Goal: Check status: Check status

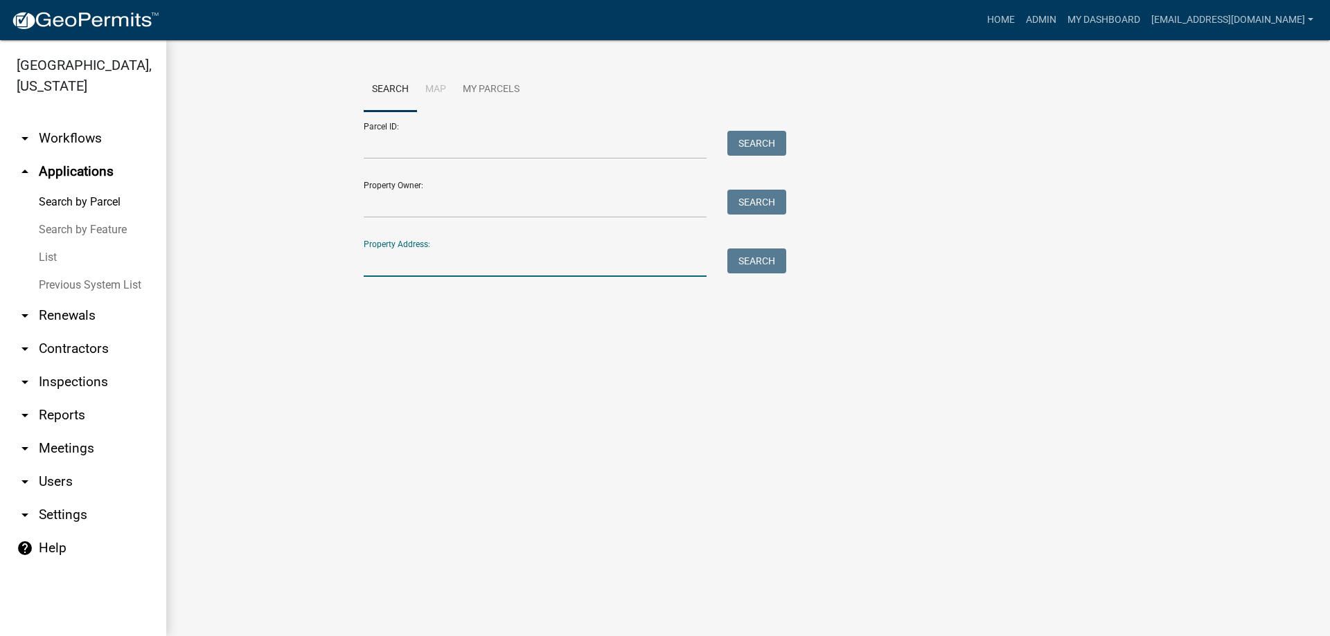
click at [411, 258] on input "Property Address:" at bounding box center [535, 263] width 343 height 28
drag, startPoint x: 411, startPoint y: 258, endPoint x: 398, endPoint y: 144, distance: 114.4
click at [398, 144] on input "Parcel ID:" at bounding box center [535, 145] width 343 height 28
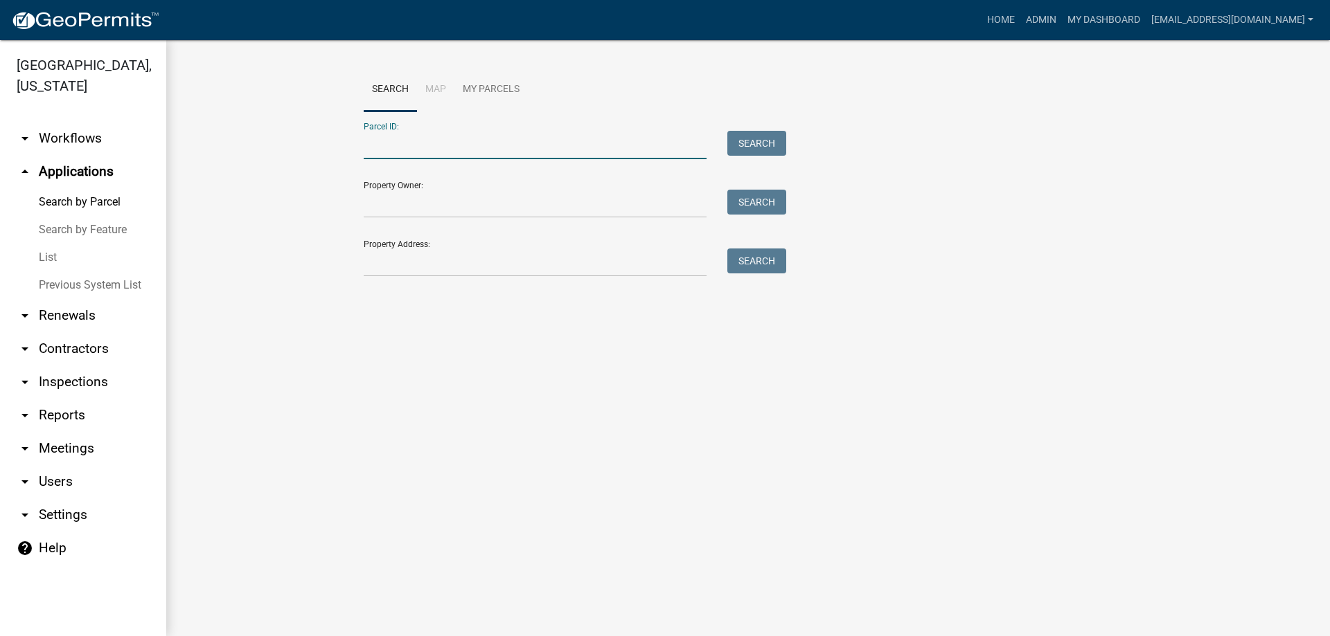
paste input "[PHONE_NUMBER]"
type input "[PHONE_NUMBER]"
click at [753, 137] on button "Search" at bounding box center [756, 143] width 59 height 25
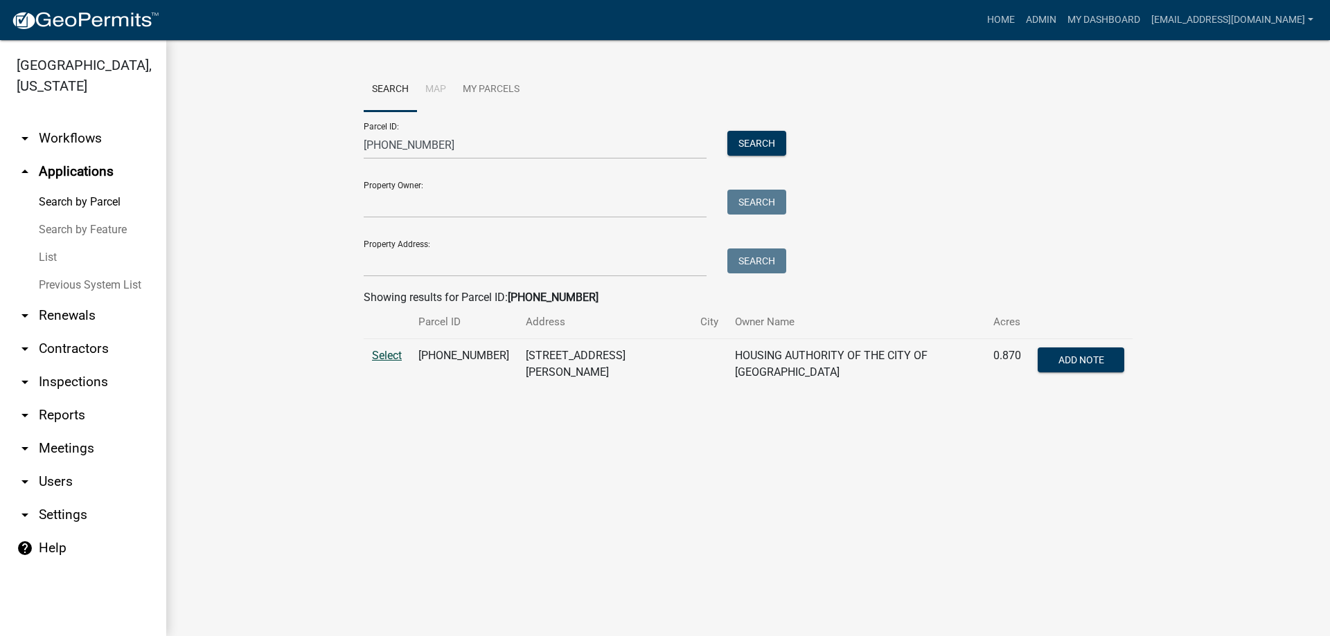
click at [379, 355] on span "Select" at bounding box center [387, 355] width 30 height 13
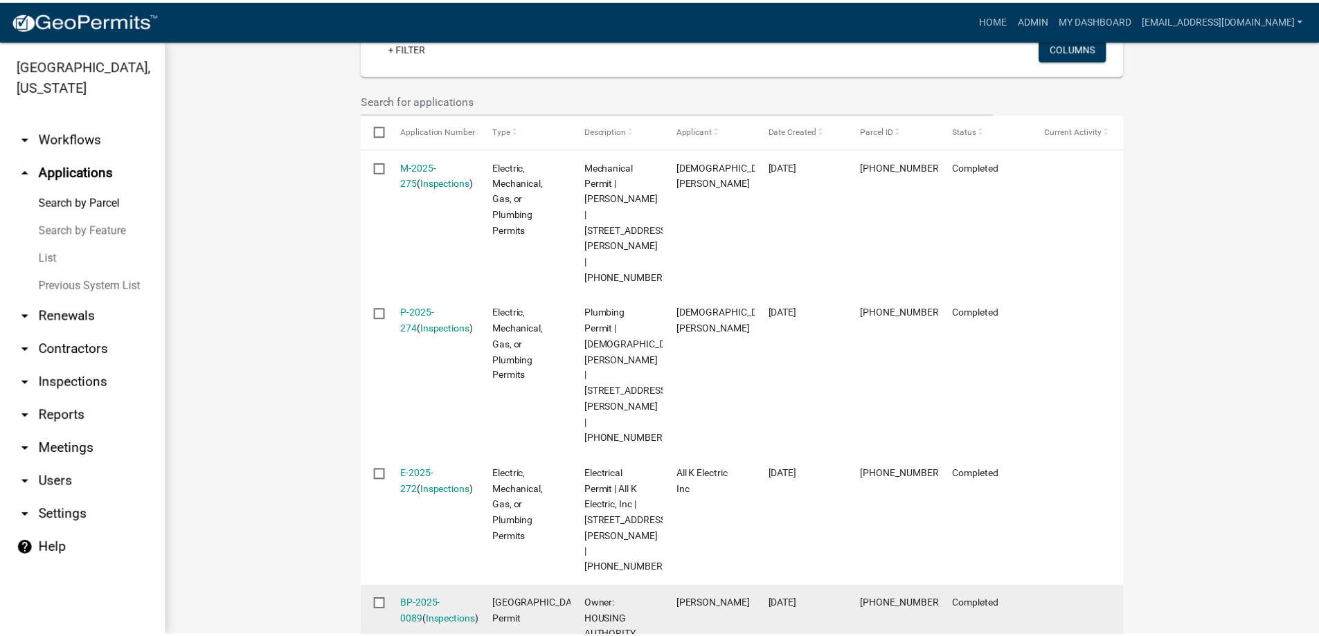
scroll to position [623, 0]
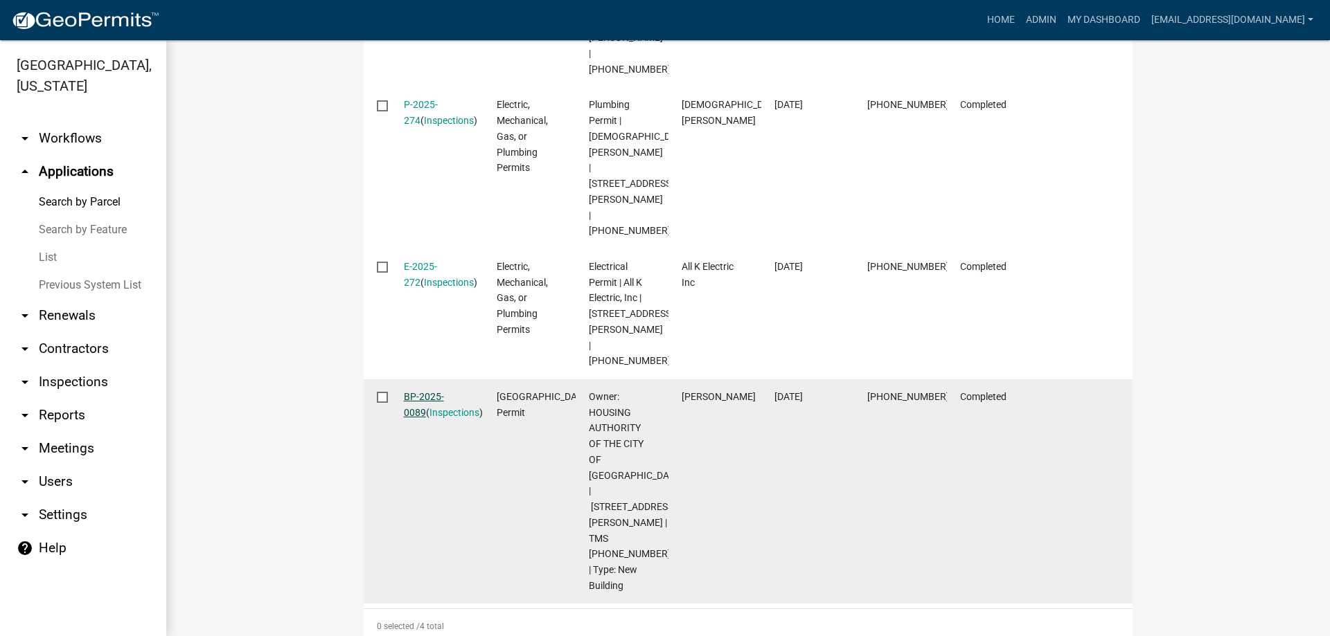
click at [430, 391] on link "BP-2025-0089" at bounding box center [424, 404] width 40 height 27
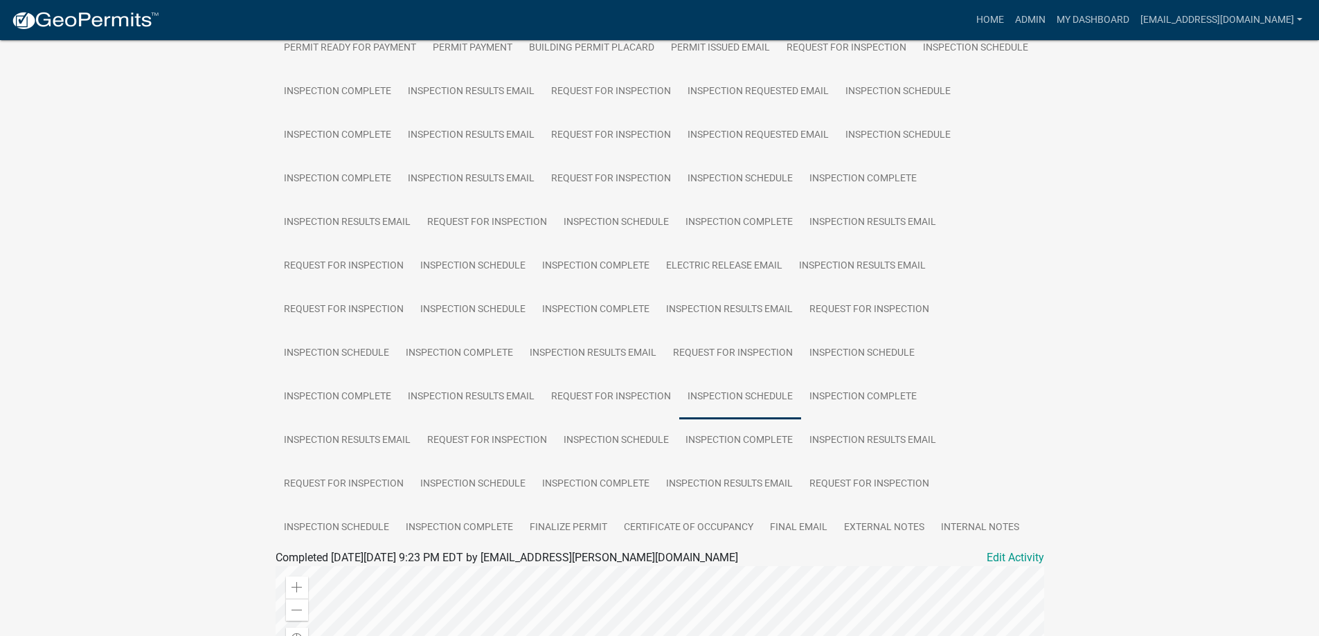
scroll to position [554, 0]
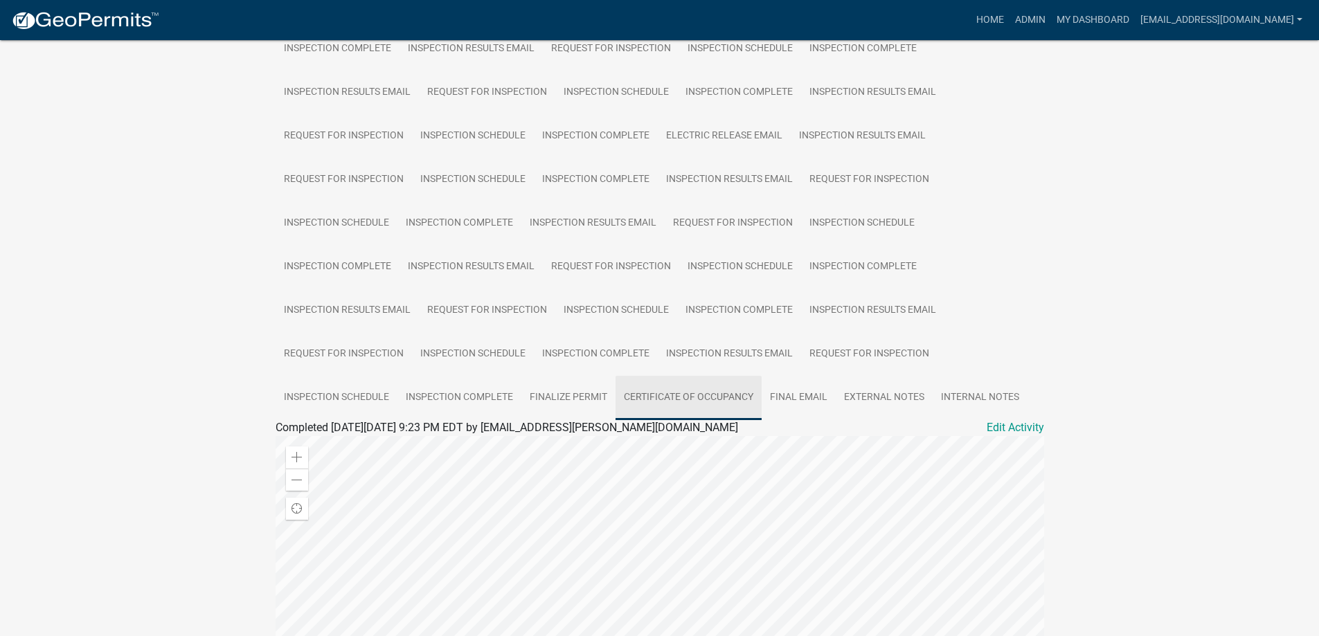
click at [663, 376] on link "Certificate of Occupancy" at bounding box center [689, 398] width 146 height 44
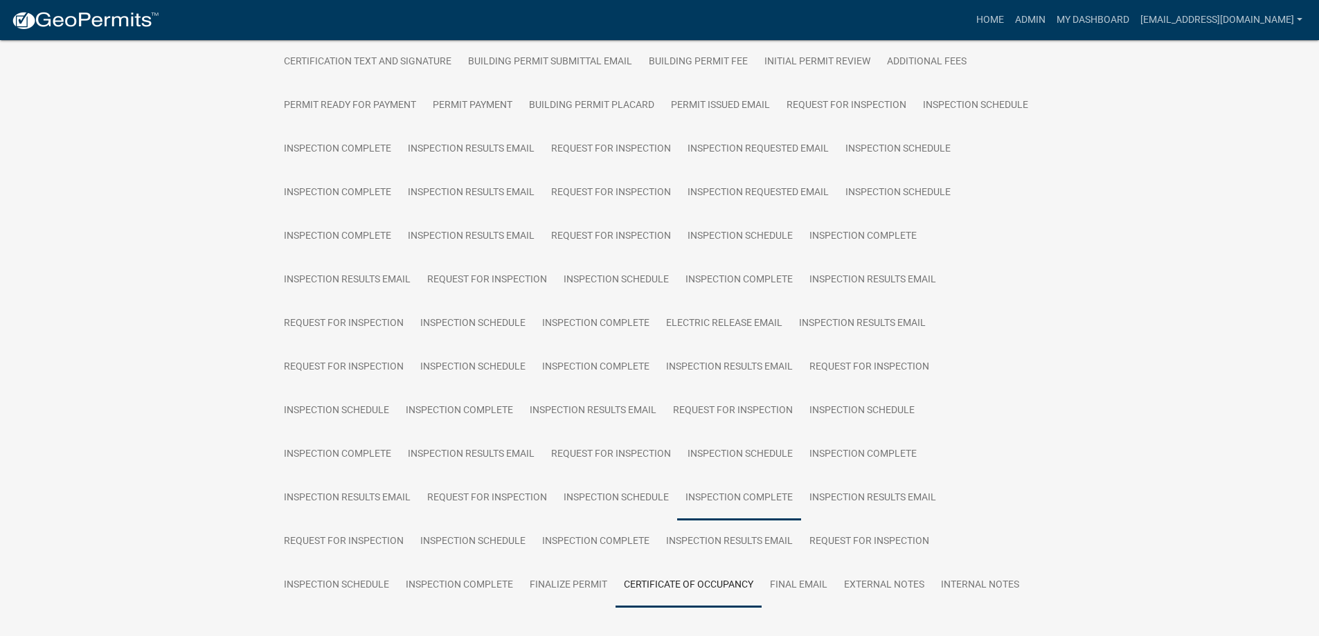
scroll to position [400, 0]
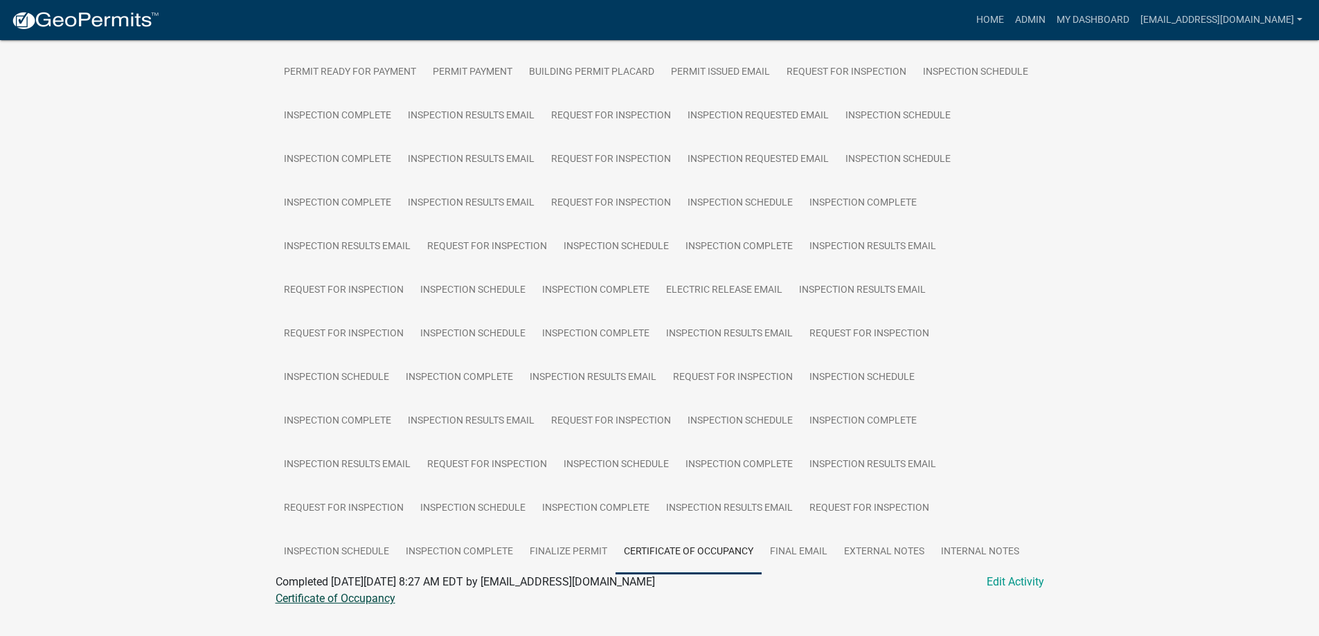
click at [323, 592] on link "Certificate of Occupancy" at bounding box center [336, 598] width 120 height 13
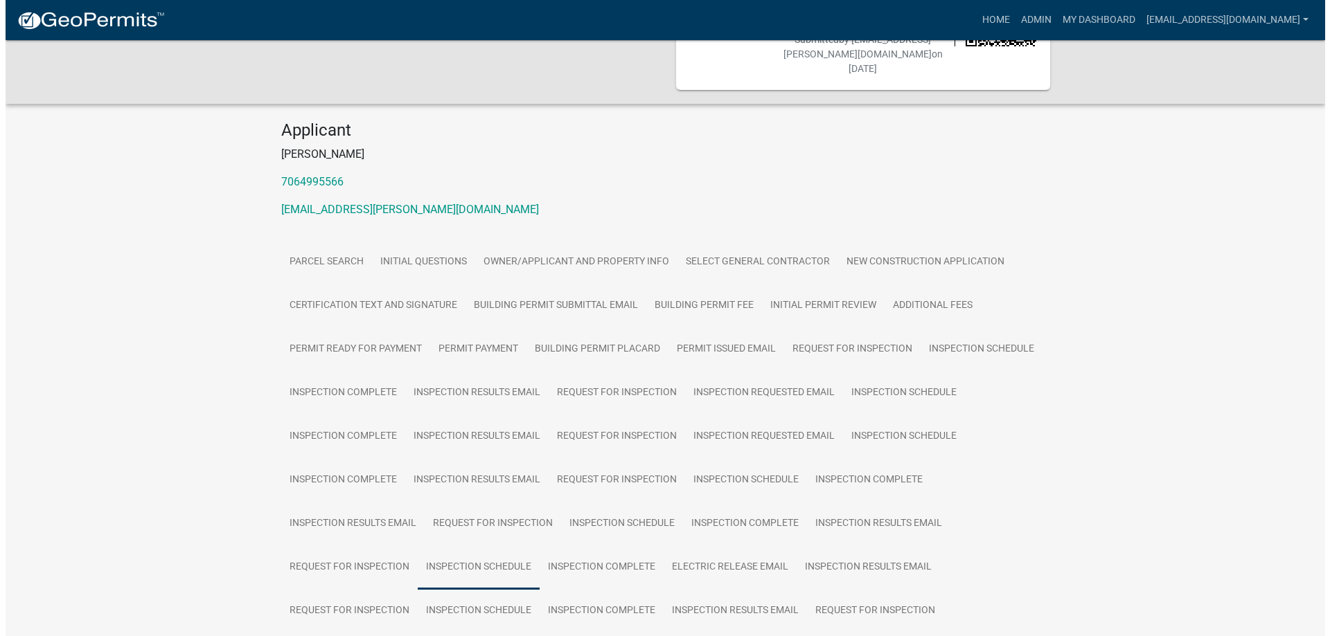
scroll to position [0, 0]
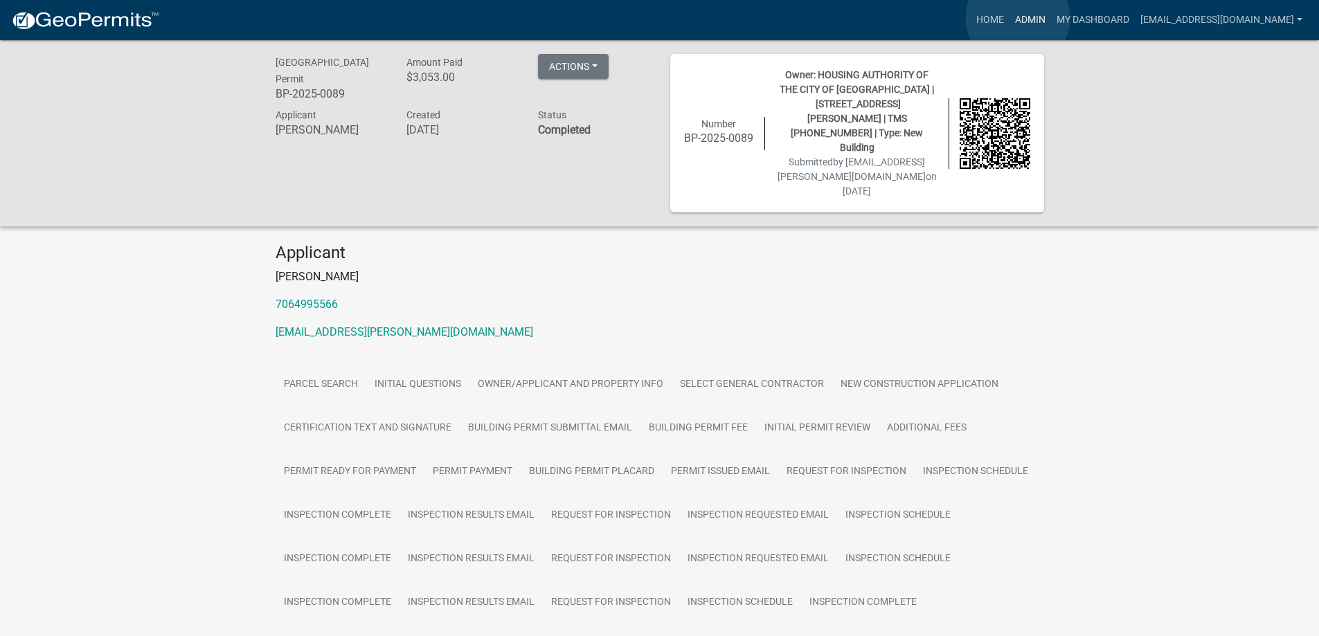
click at [1018, 18] on link "Admin" at bounding box center [1031, 20] width 42 height 26
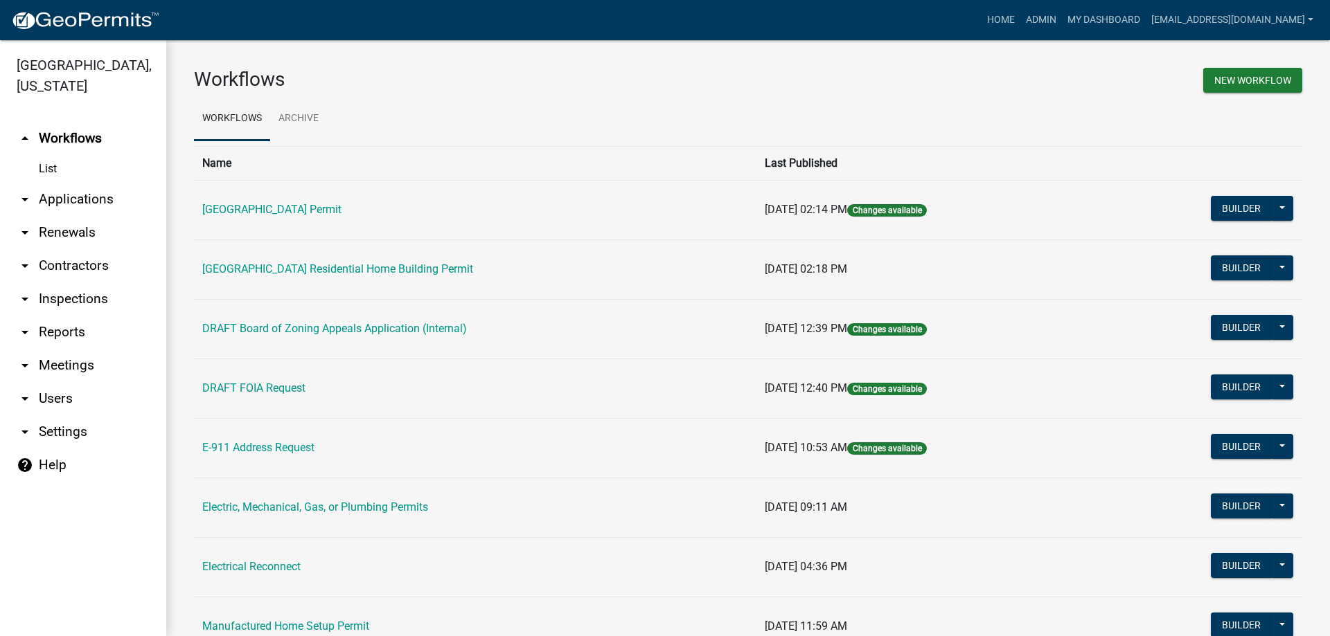
click at [78, 198] on link "arrow_drop_down Applications" at bounding box center [83, 199] width 166 height 33
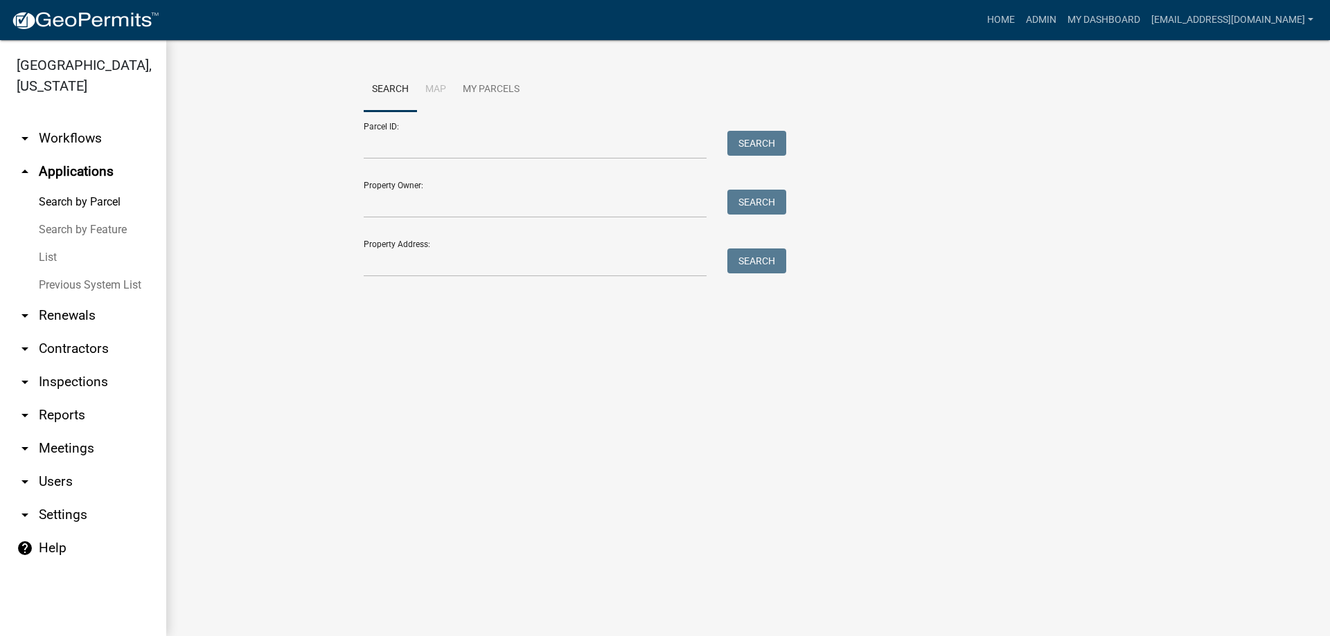
click at [50, 256] on link "List" at bounding box center [83, 258] width 166 height 28
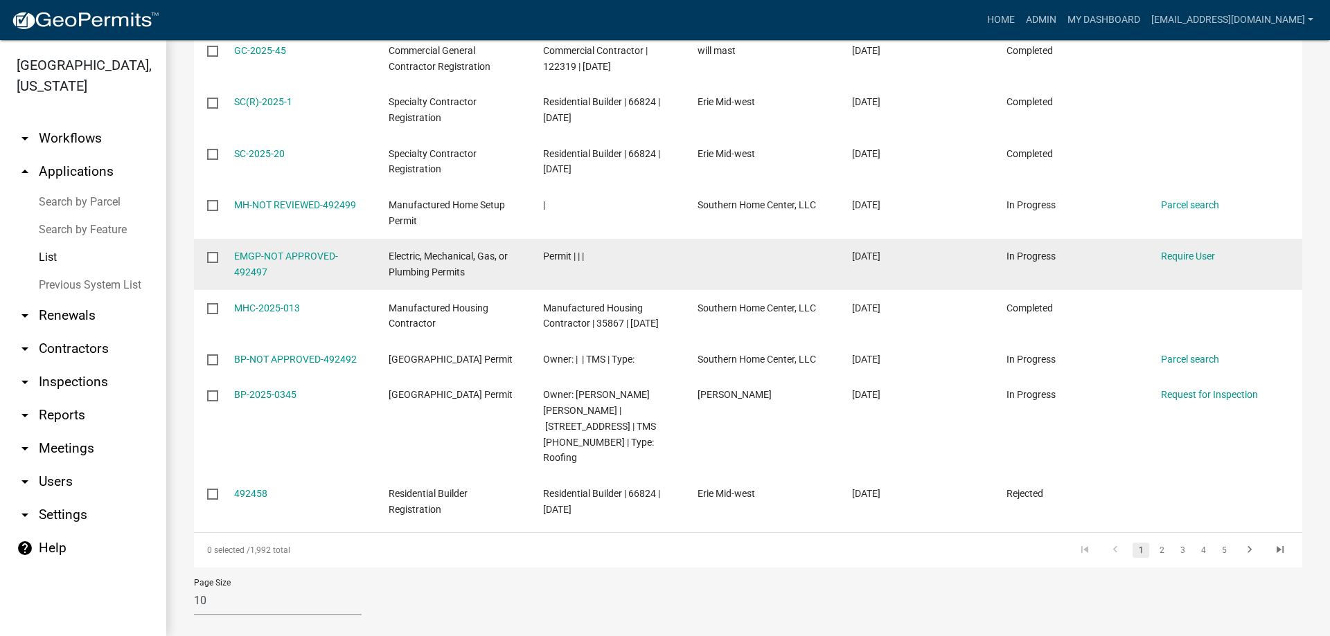
scroll to position [357, 0]
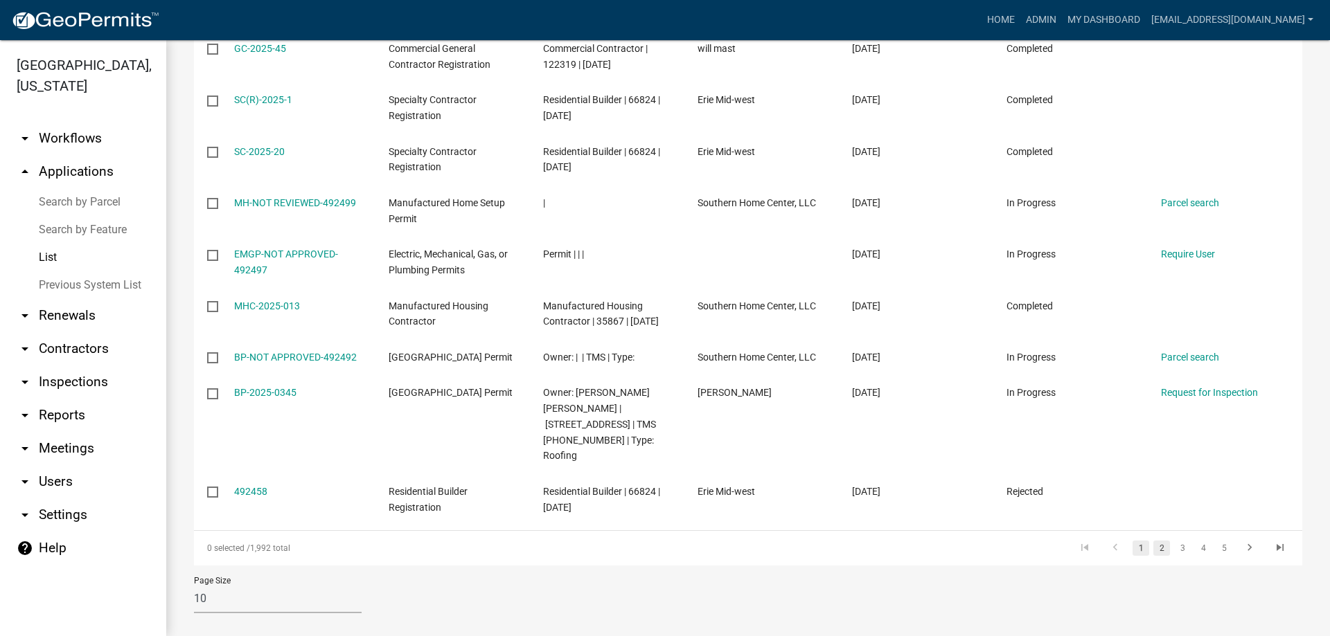
click at [1153, 541] on link "2" at bounding box center [1161, 548] width 17 height 15
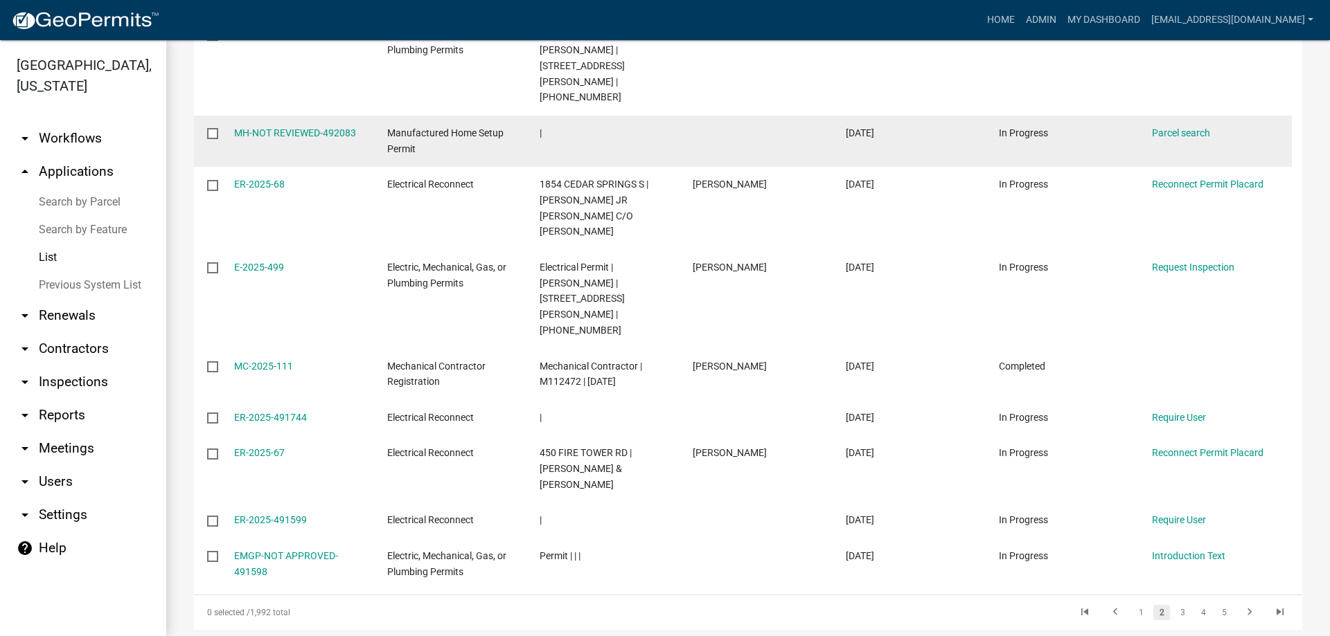
scroll to position [357, 0]
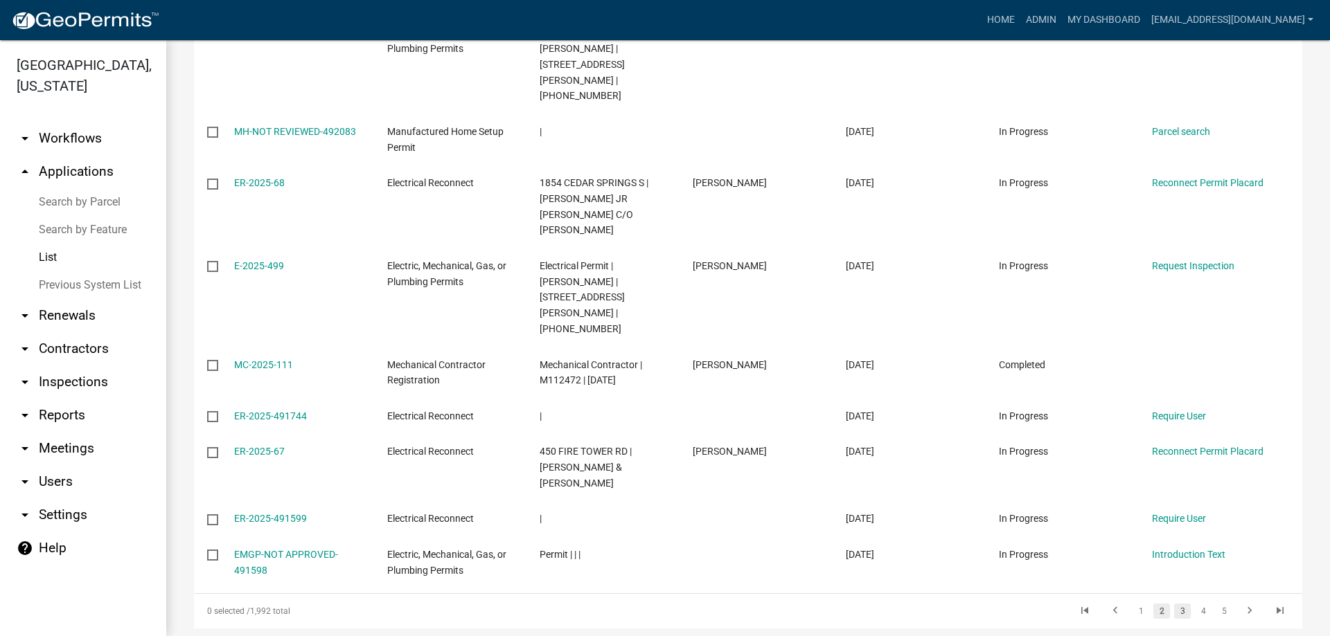
click at [1174, 604] on link "3" at bounding box center [1182, 611] width 17 height 15
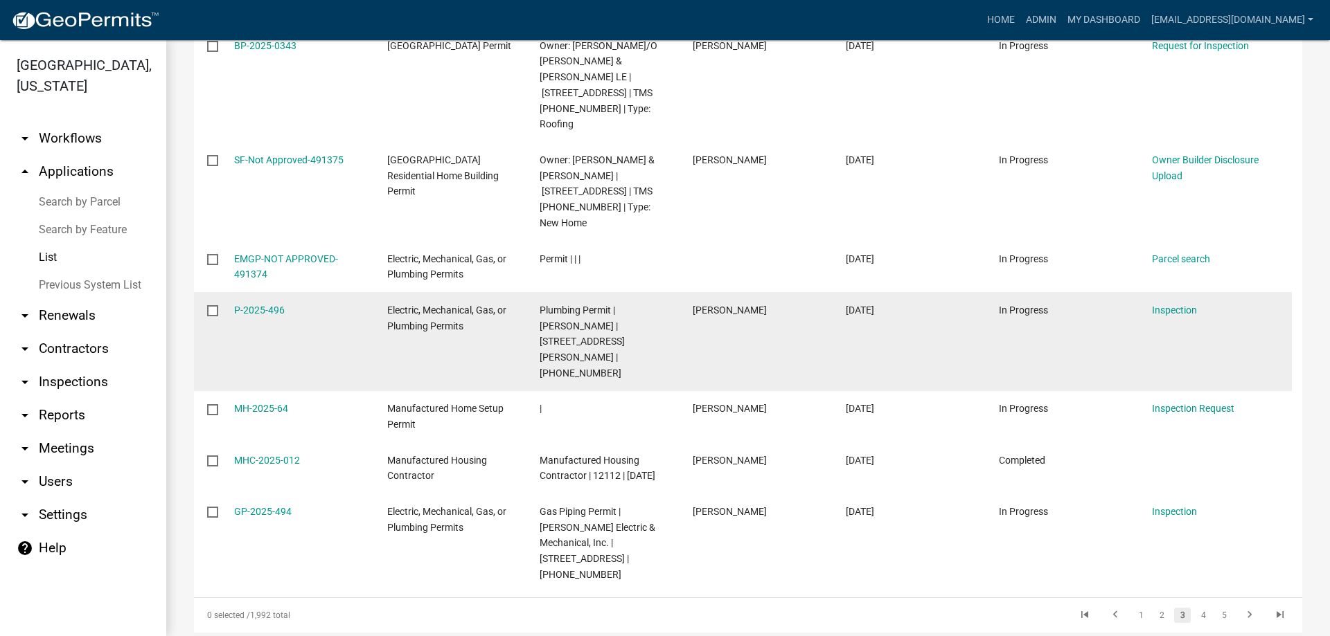
scroll to position [420, 0]
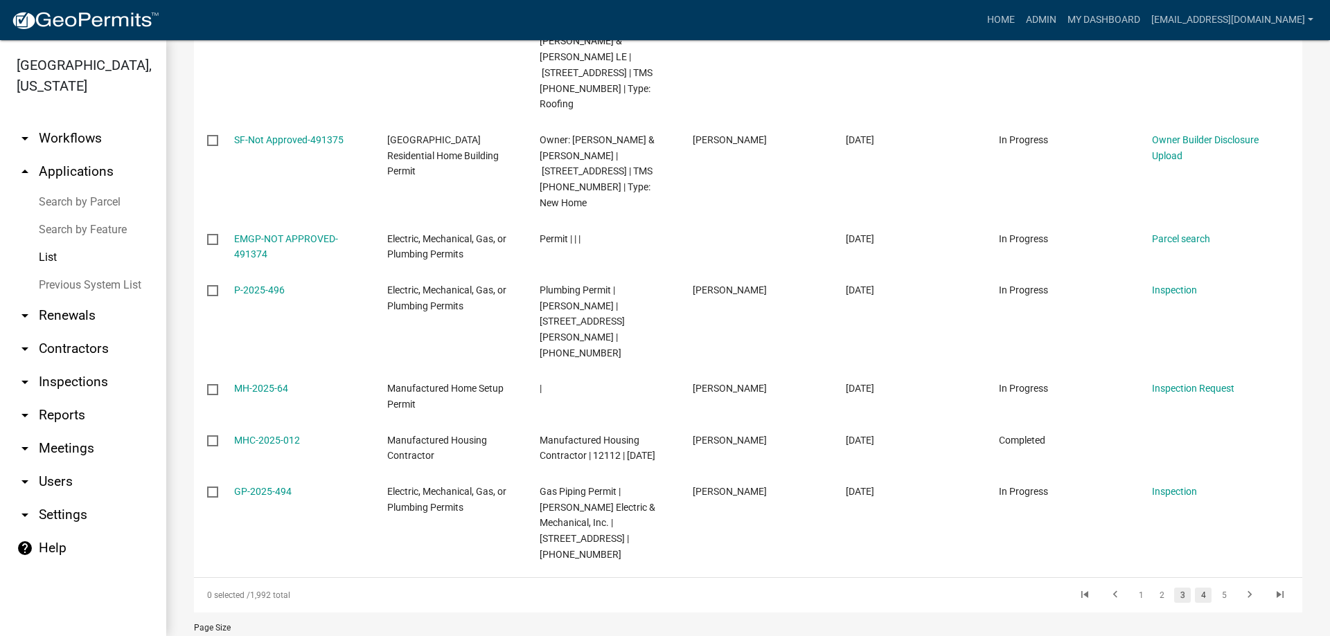
click at [1195, 588] on link "4" at bounding box center [1203, 595] width 17 height 15
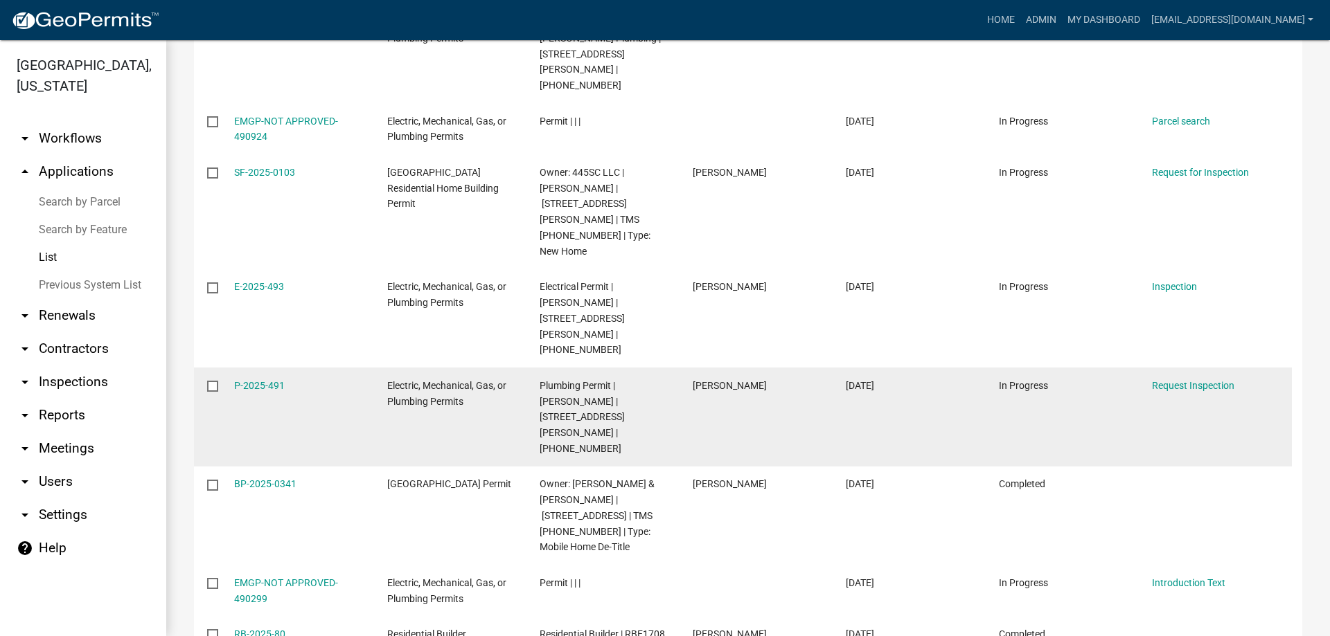
scroll to position [451, 0]
